Goal: Transaction & Acquisition: Purchase product/service

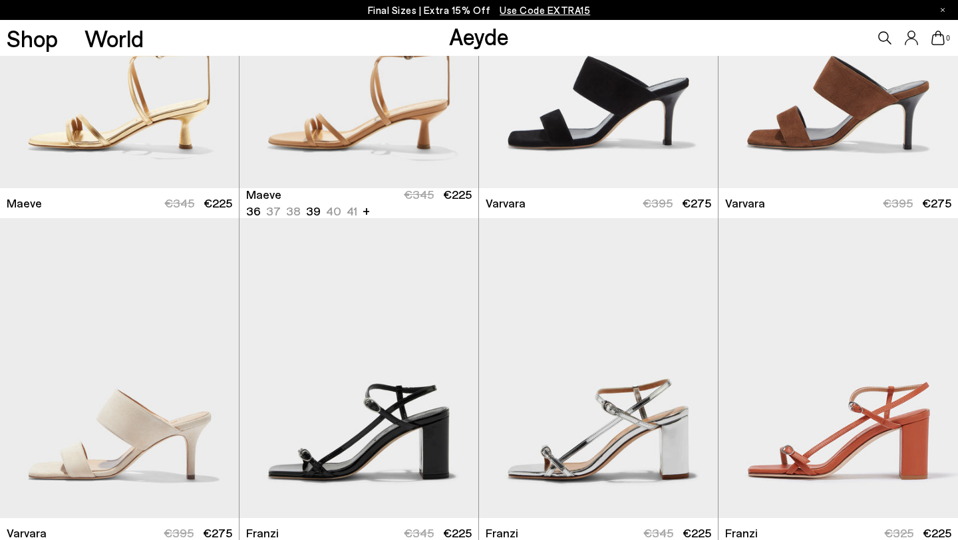
scroll to position [3136, 0]
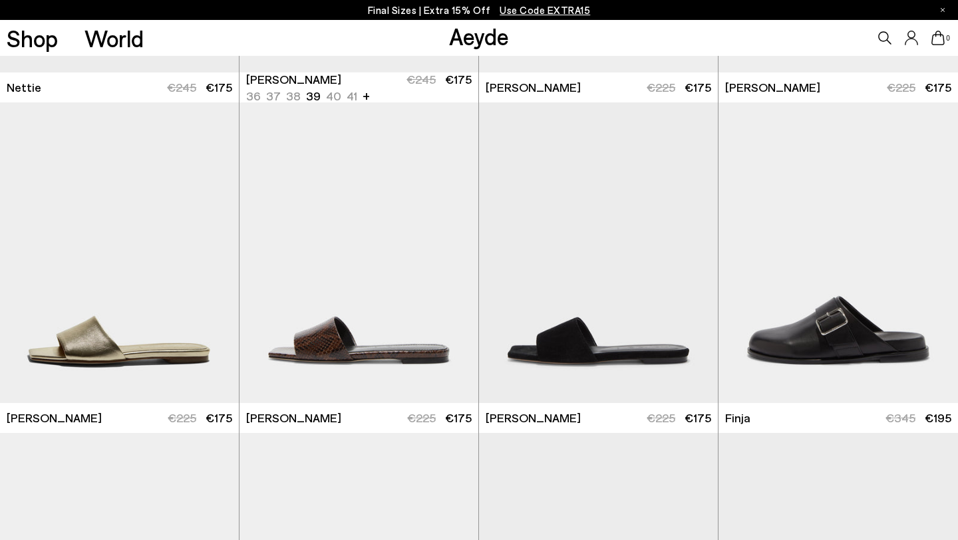
scroll to position [6245, 0]
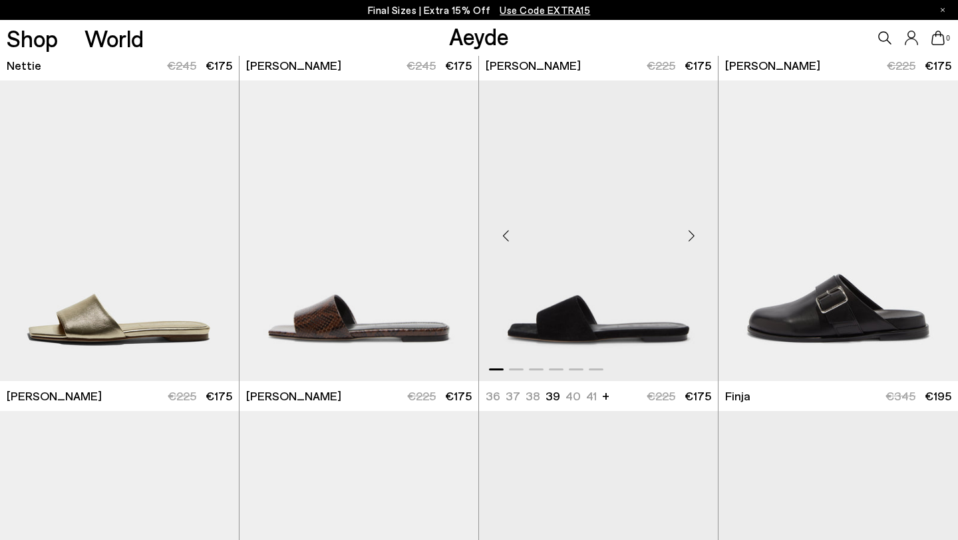
click at [554, 331] on img "1 / 6" at bounding box center [598, 231] width 239 height 300
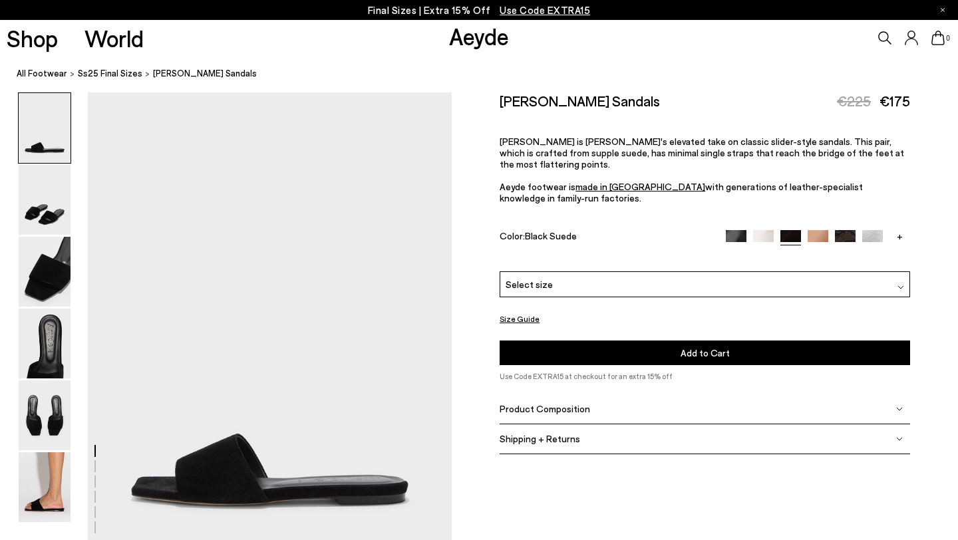
click at [534, 272] on div "Select size" at bounding box center [705, 285] width 411 height 26
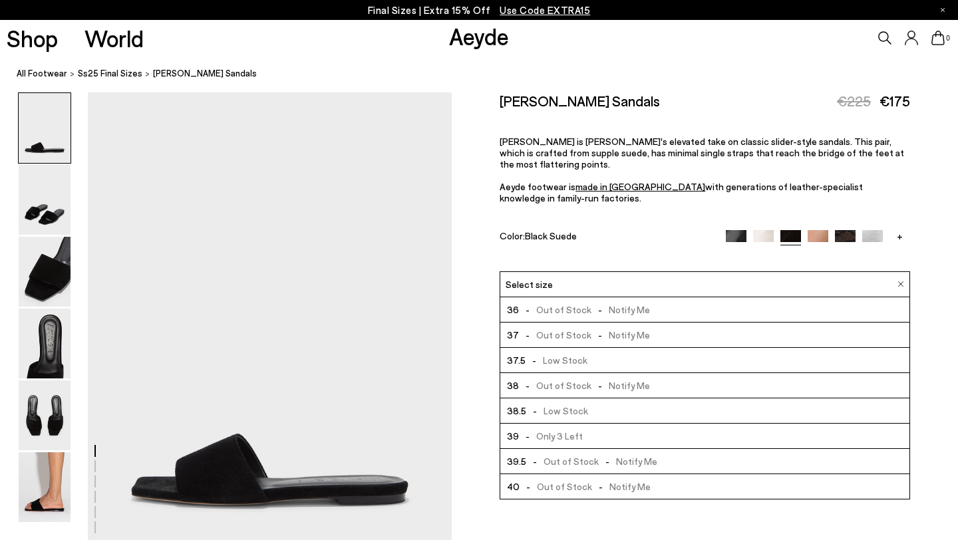
click at [596, 424] on li "39 - Only 3 Left" at bounding box center [704, 436] width 409 height 25
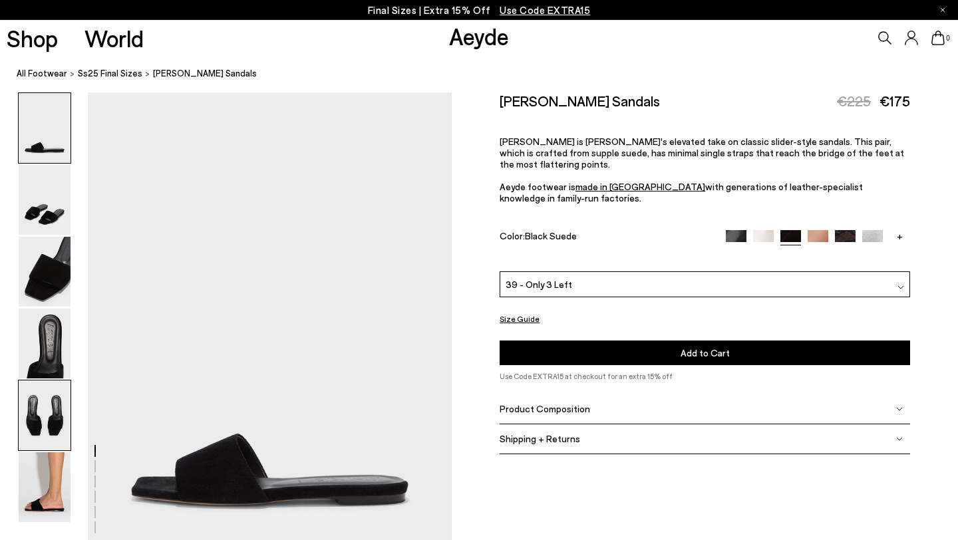
click at [53, 413] on img at bounding box center [45, 416] width 52 height 70
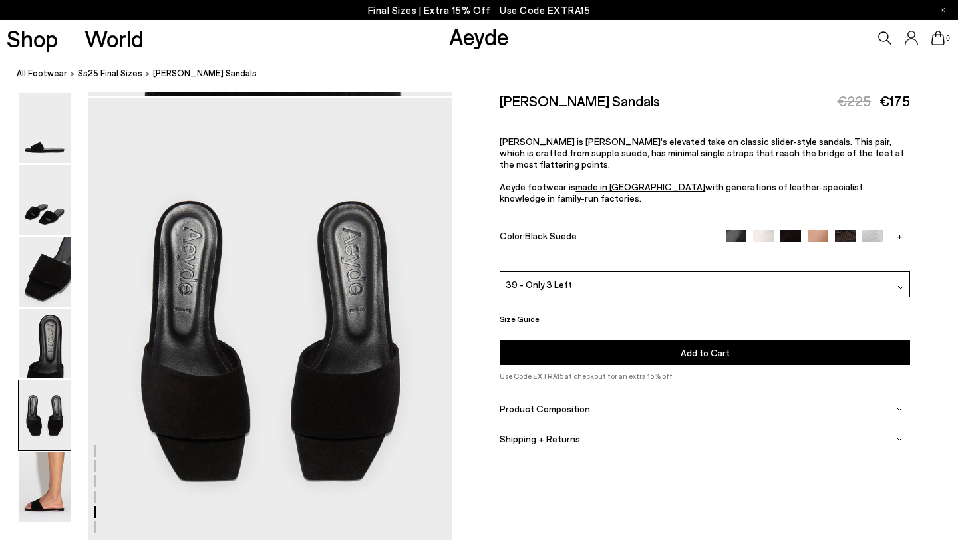
scroll to position [1951, 0]
